Goal: Navigation & Orientation: Find specific page/section

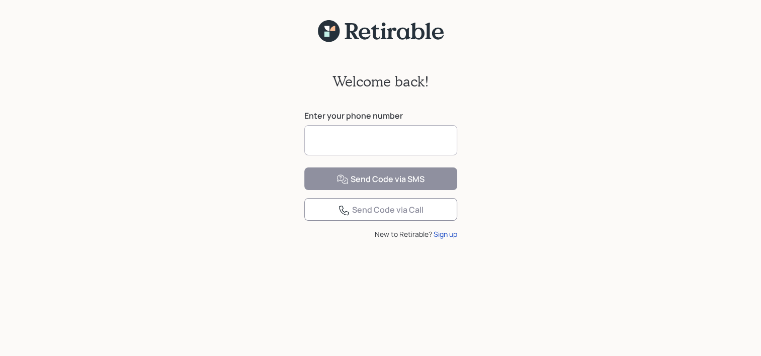
click at [346, 141] on input at bounding box center [380, 140] width 153 height 30
type input "**********"
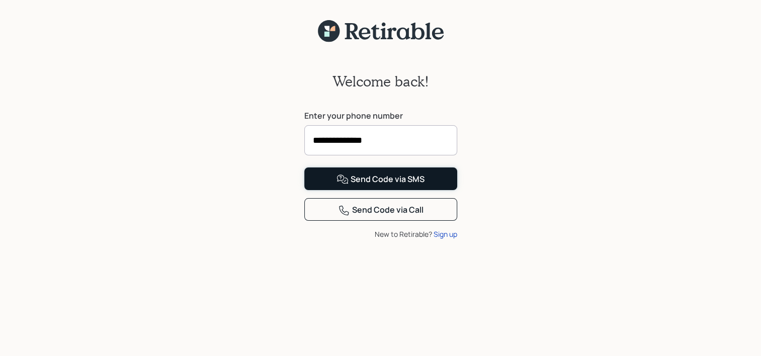
click at [388, 186] on div "Send Code via SMS" at bounding box center [380, 180] width 88 height 12
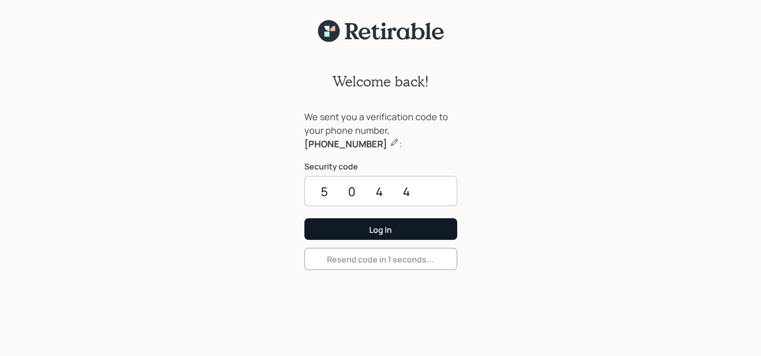
type input "5044"
click at [411, 229] on button "Log In" at bounding box center [380, 229] width 153 height 22
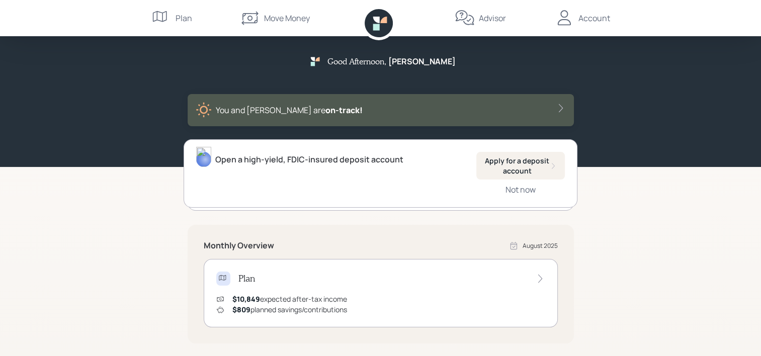
click at [645, 119] on div "Good Afternoon , [PERSON_NAME] and [PERSON_NAME] are on‑track!" at bounding box center [380, 83] width 761 height 167
click at [650, 207] on div "Good Afternoon , [PERSON_NAME] and [PERSON_NAME] are on‑track! Open a high-yiel…" at bounding box center [380, 312] width 761 height 624
click at [521, 193] on div "Not now" at bounding box center [520, 189] width 30 height 11
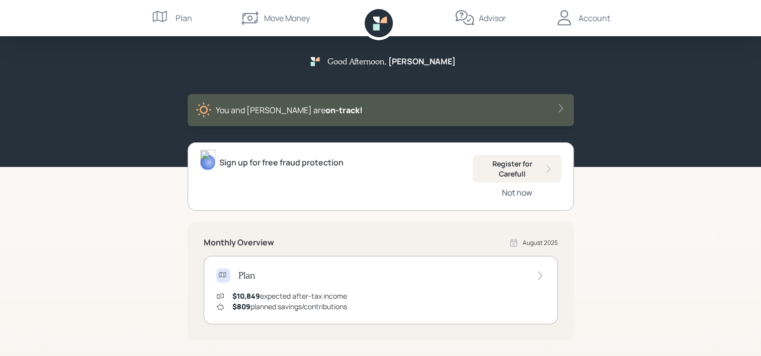
click at [522, 194] on div "Not now" at bounding box center [517, 192] width 30 height 11
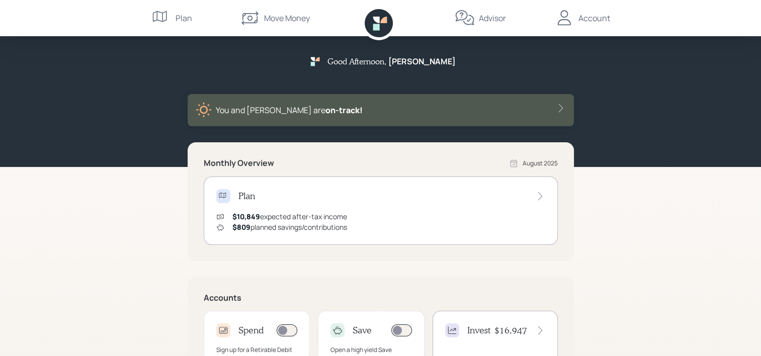
click at [564, 110] on icon at bounding box center [561, 108] width 10 height 10
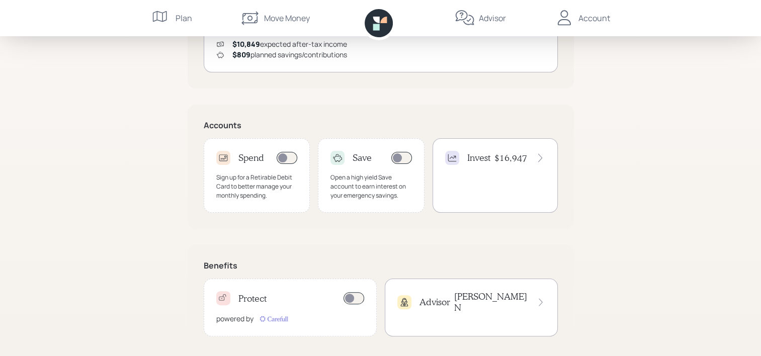
scroll to position [201, 0]
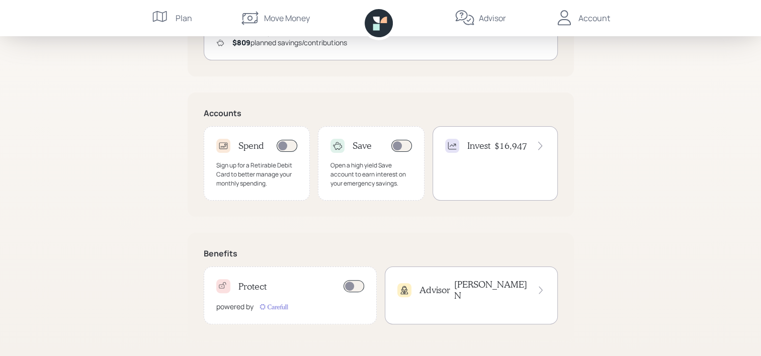
click at [541, 287] on icon at bounding box center [541, 291] width 4 height 8
